Goal: Information Seeking & Learning: Learn about a topic

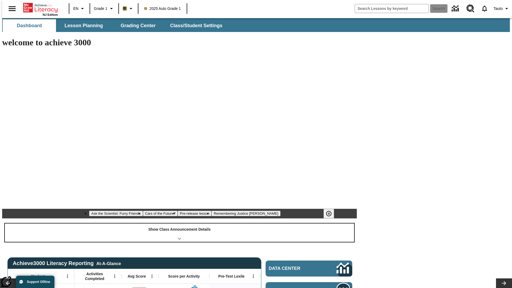
click at [179, 223] on div "Show Class Announcement Details" at bounding box center [179, 232] width 349 height 18
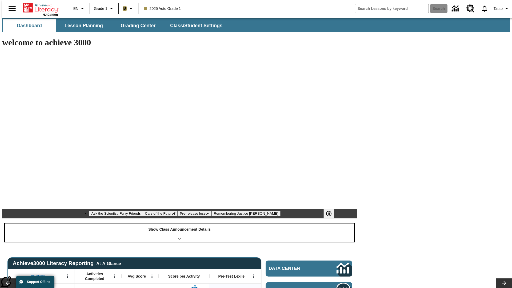
click at [179, 223] on div "Show Class Announcement Details" at bounding box center [179, 232] width 349 height 18
